Goal: Task Accomplishment & Management: Manage account settings

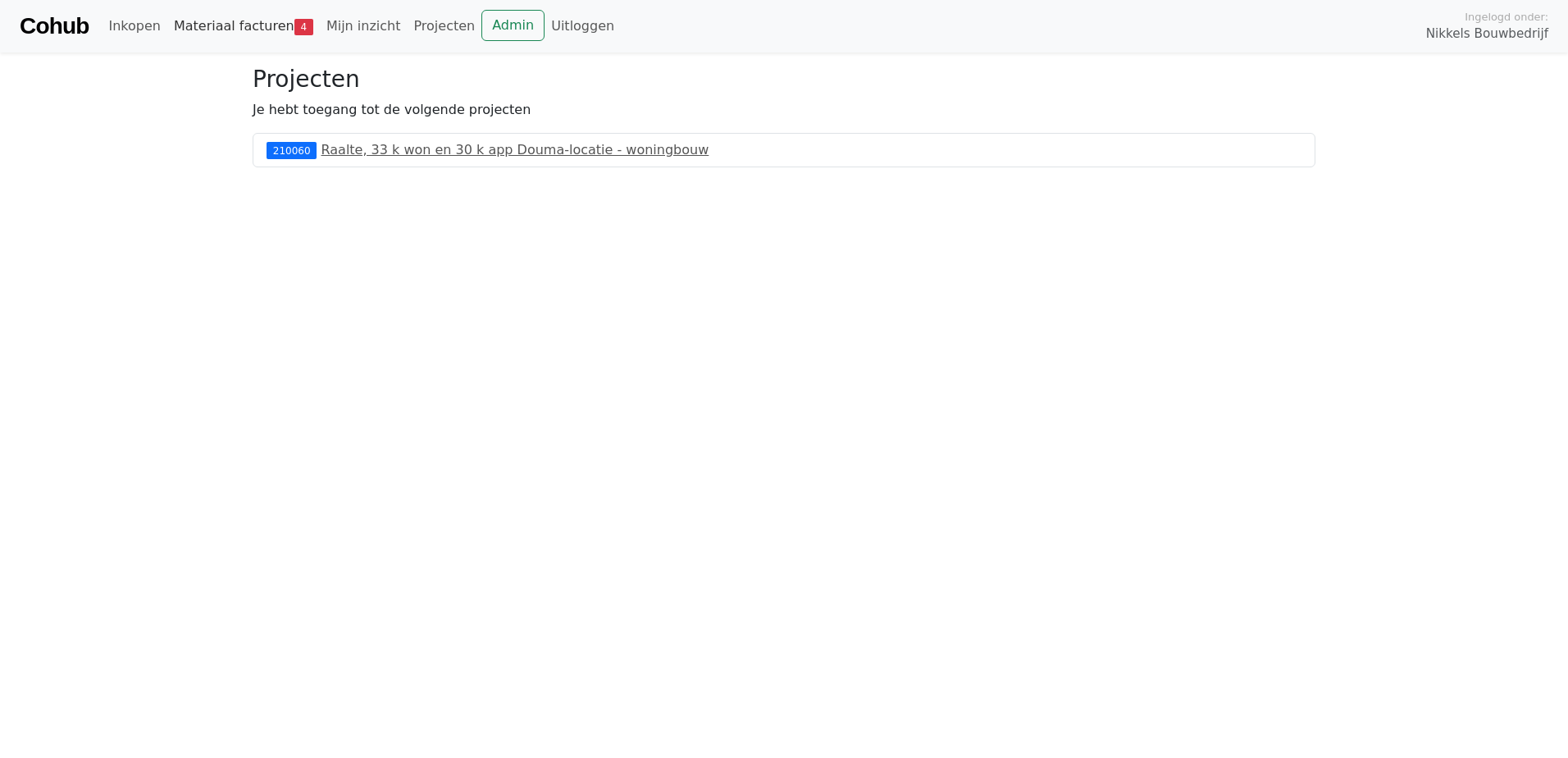
click at [229, 24] on link "Materiaal facturen 4" at bounding box center [243, 26] width 153 height 33
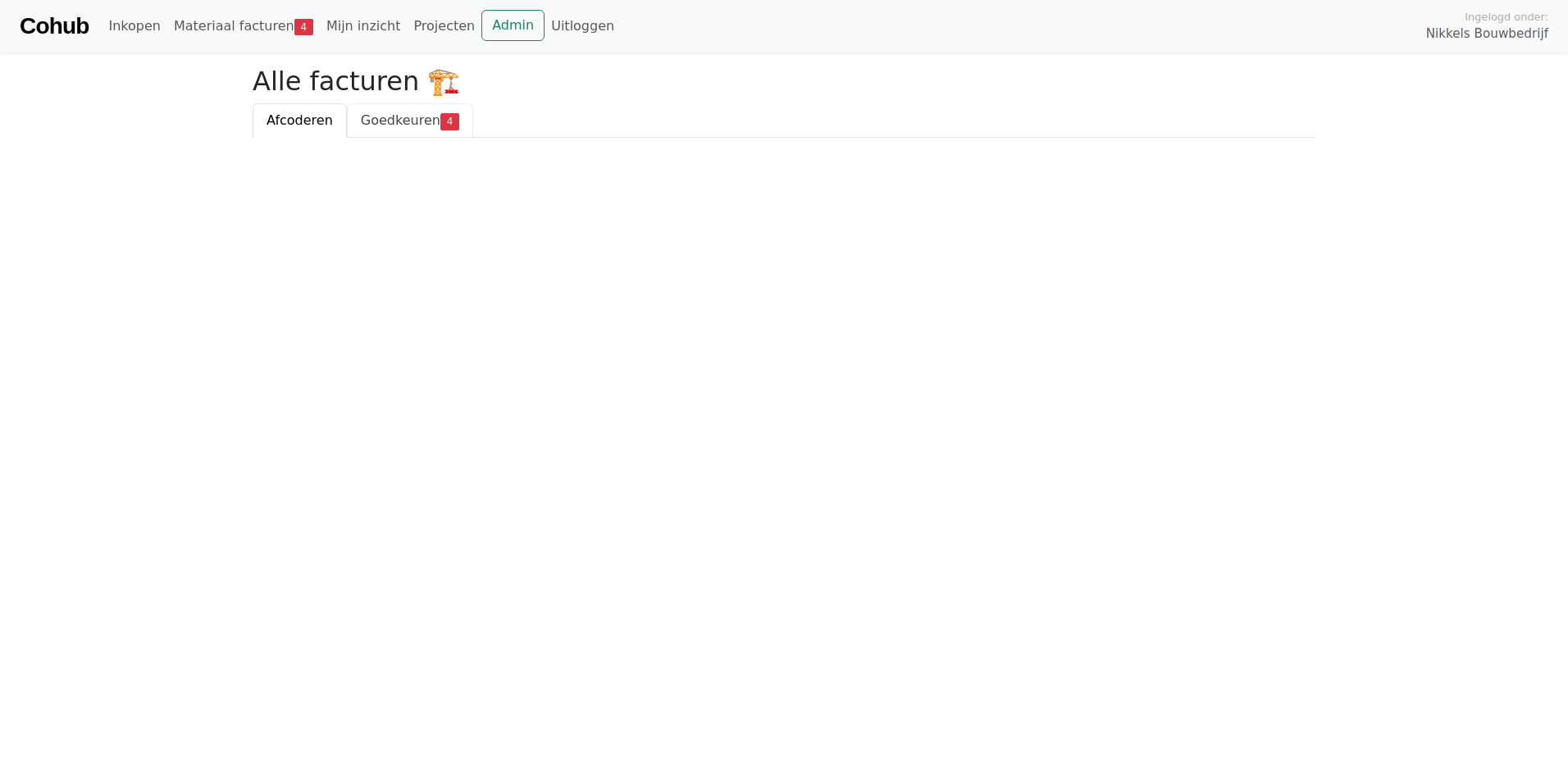
click at [382, 121] on span "Goedkeuren" at bounding box center [400, 120] width 80 height 15
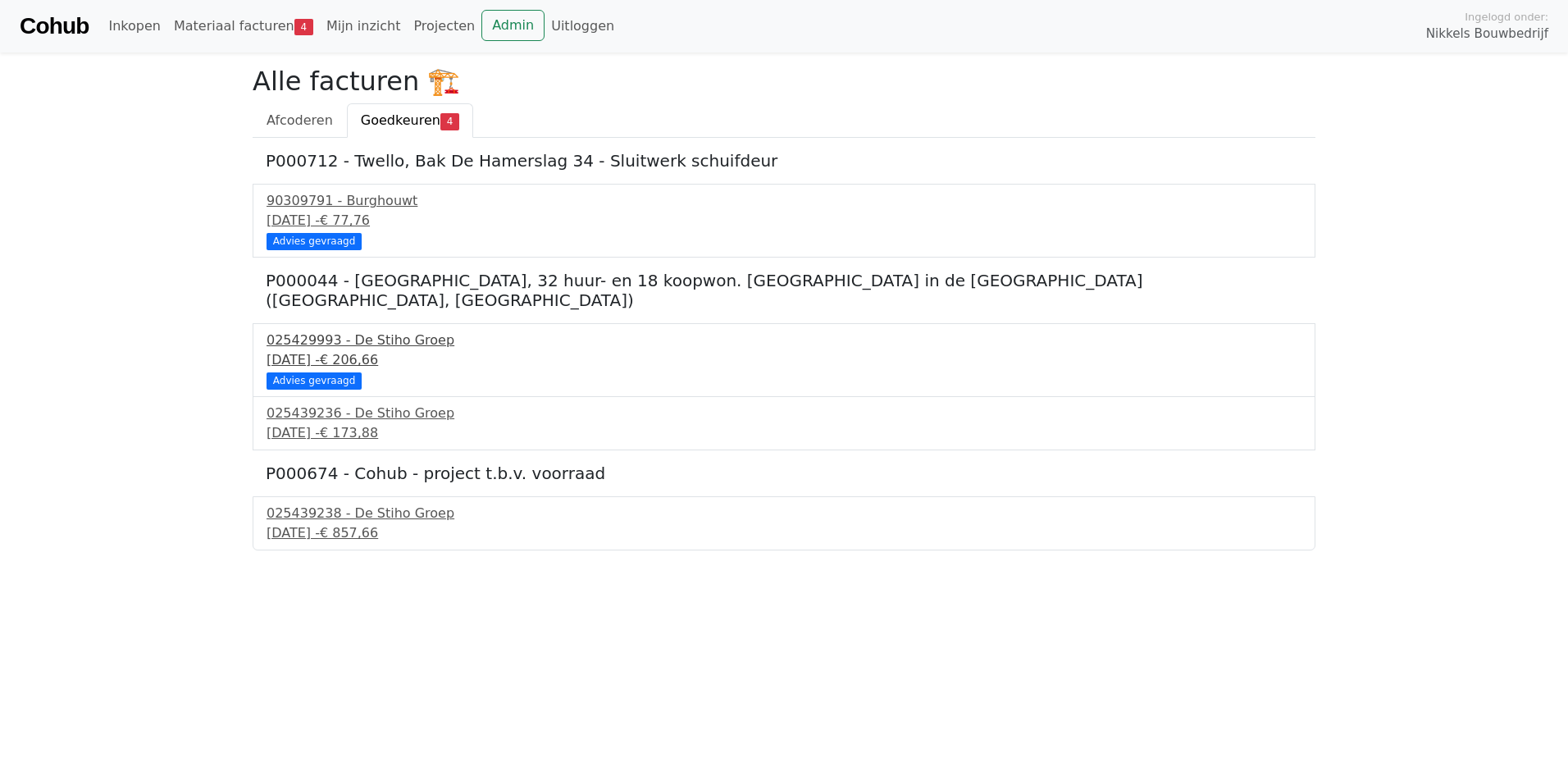
click at [302, 351] on div "2 september 2025 - € 206,66" at bounding box center [784, 360] width 1035 height 19
